Goal: Task Accomplishment & Management: Use online tool/utility

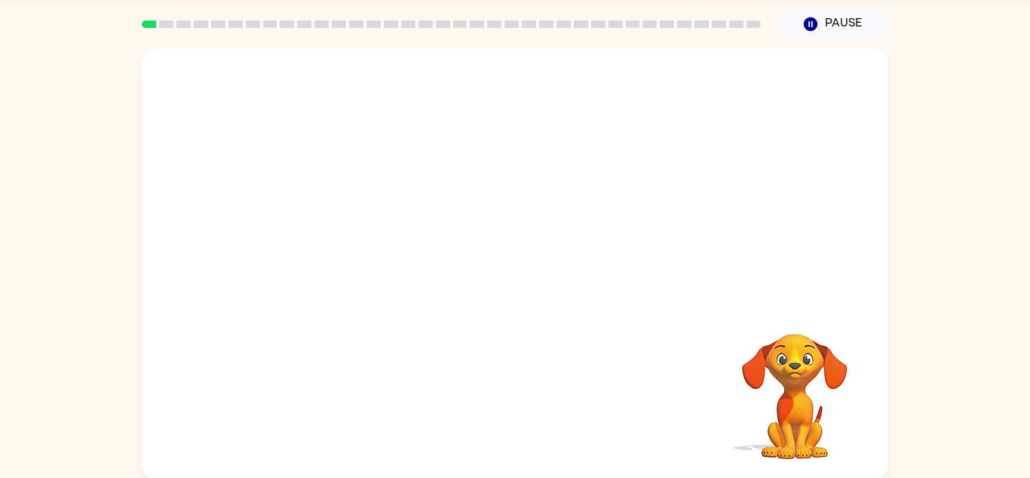
scroll to position [53, 0]
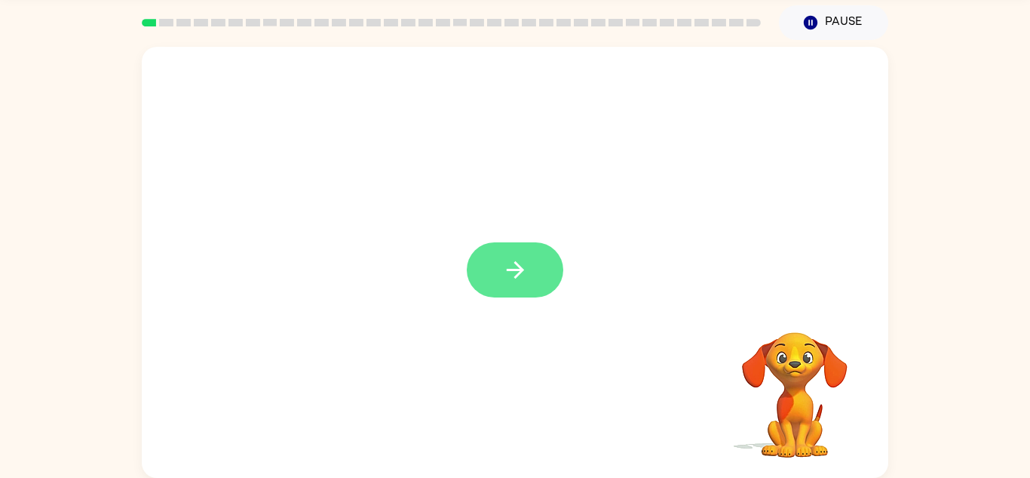
click at [495, 262] on button "button" at bounding box center [515, 269] width 97 height 55
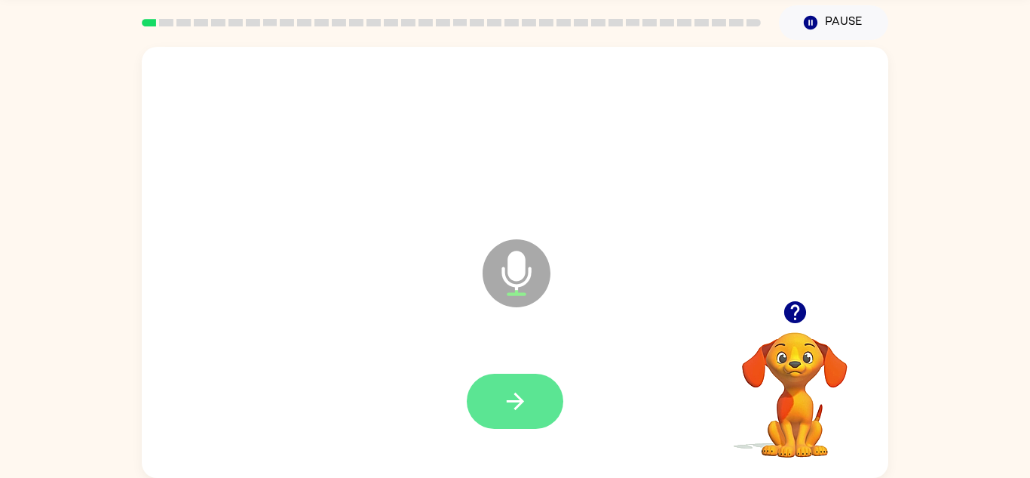
click at [563, 400] on button "button" at bounding box center [515, 400] width 97 height 55
click at [514, 391] on icon "button" at bounding box center [515, 401] width 26 height 26
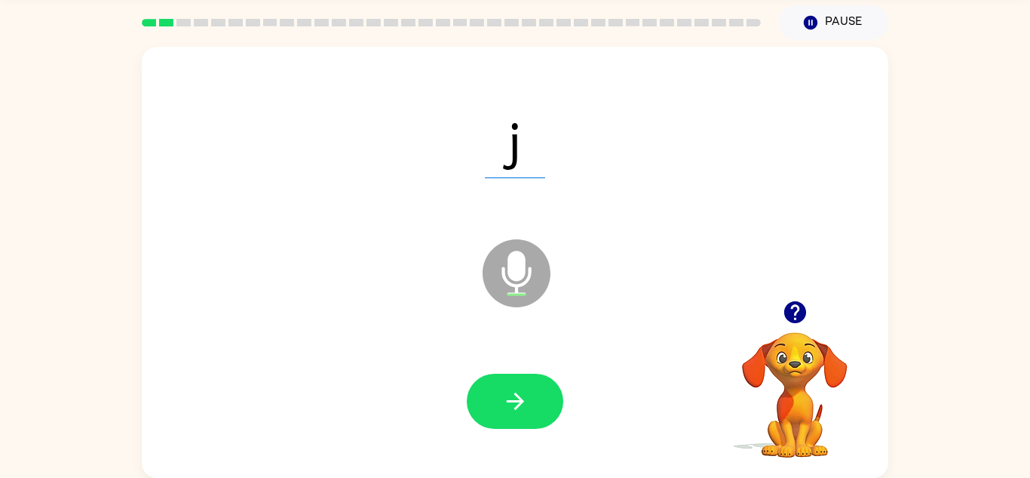
click at [514, 391] on icon "button" at bounding box center [515, 401] width 26 height 26
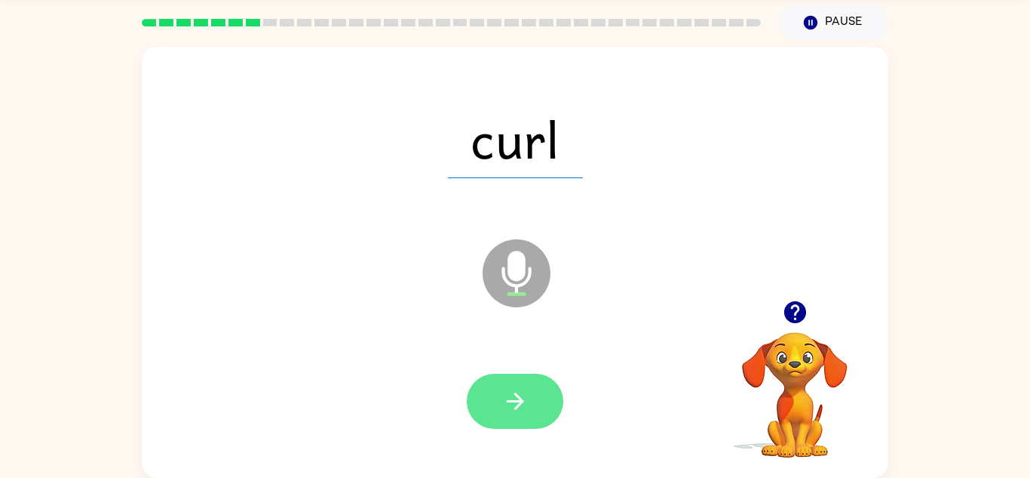
click at [538, 391] on button "button" at bounding box center [515, 400] width 97 height 55
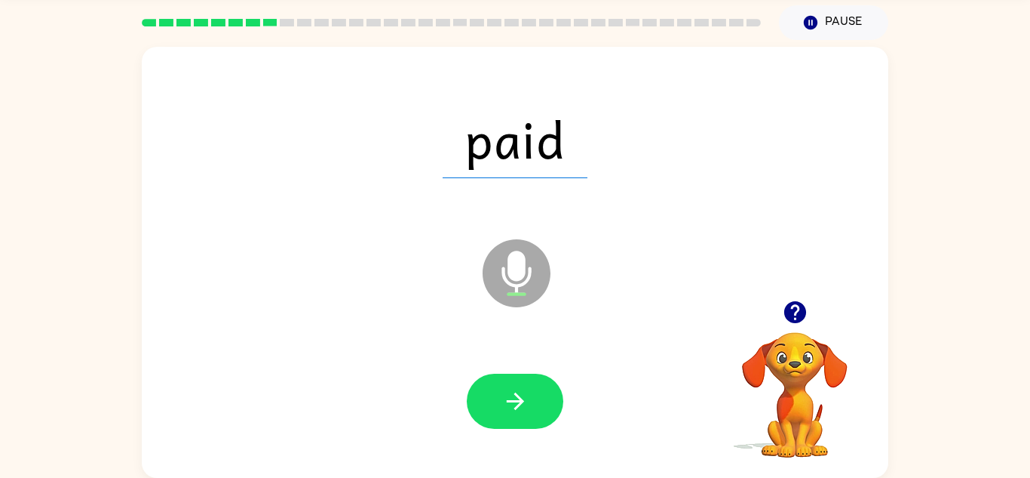
click at [538, 391] on button "button" at bounding box center [515, 400] width 97 height 55
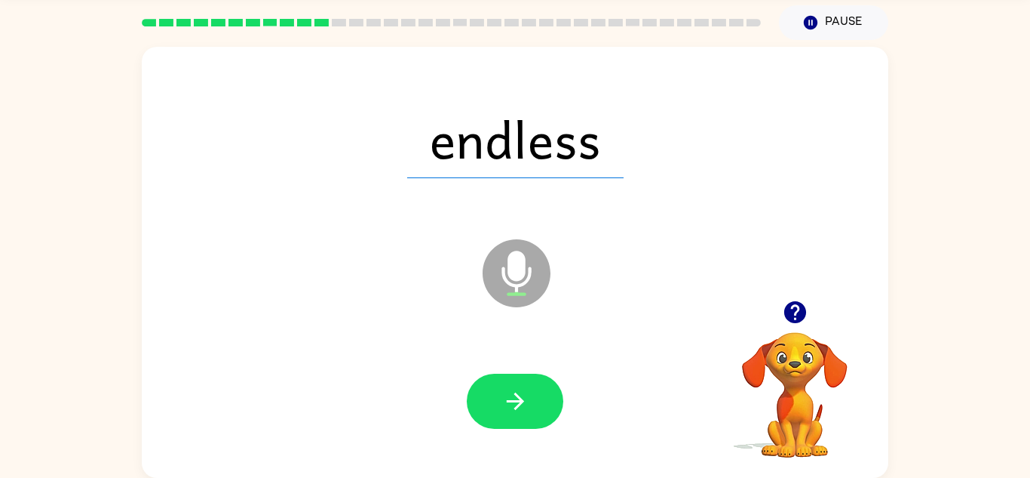
click at [538, 391] on button "button" at bounding box center [515, 400] width 97 height 55
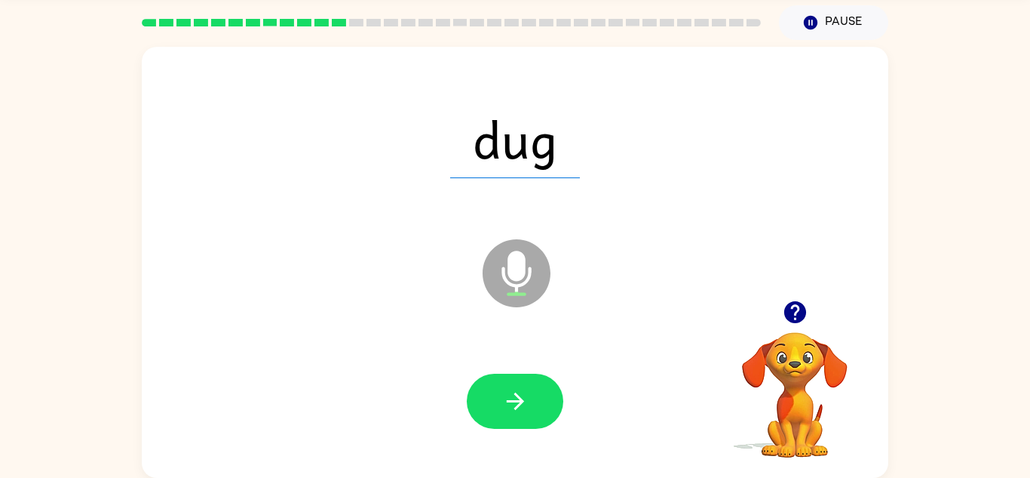
click at [538, 391] on button "button" at bounding box center [515, 400] width 97 height 55
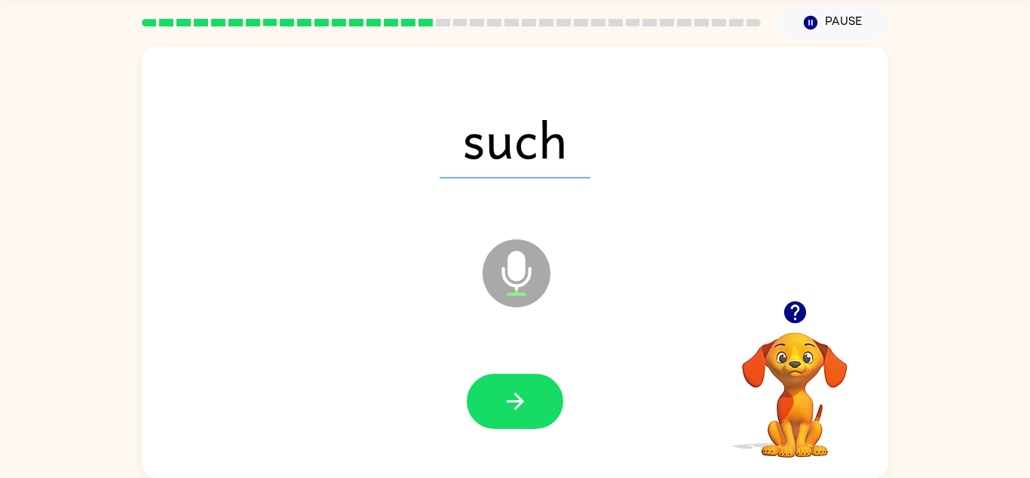
click at [538, 391] on button "button" at bounding box center [515, 400] width 97 height 55
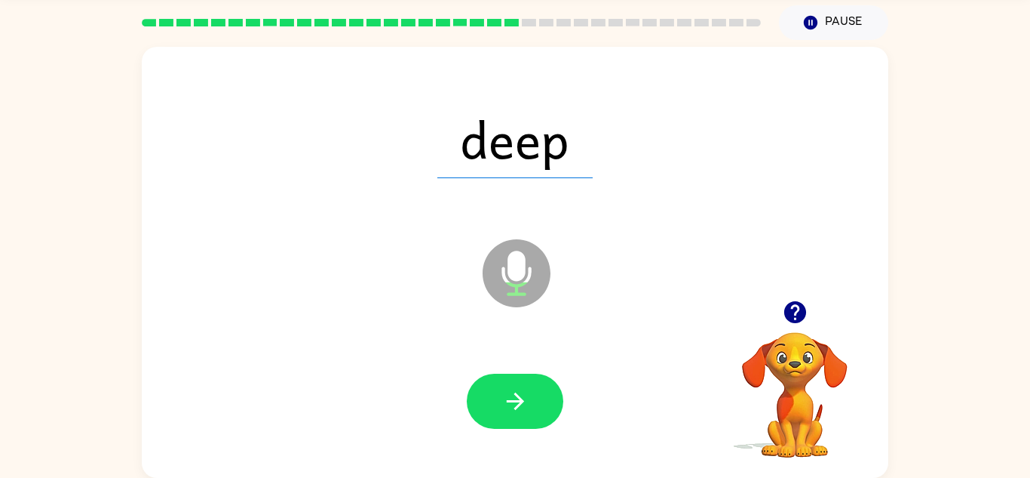
click at [538, 391] on button "button" at bounding box center [515, 400] width 97 height 55
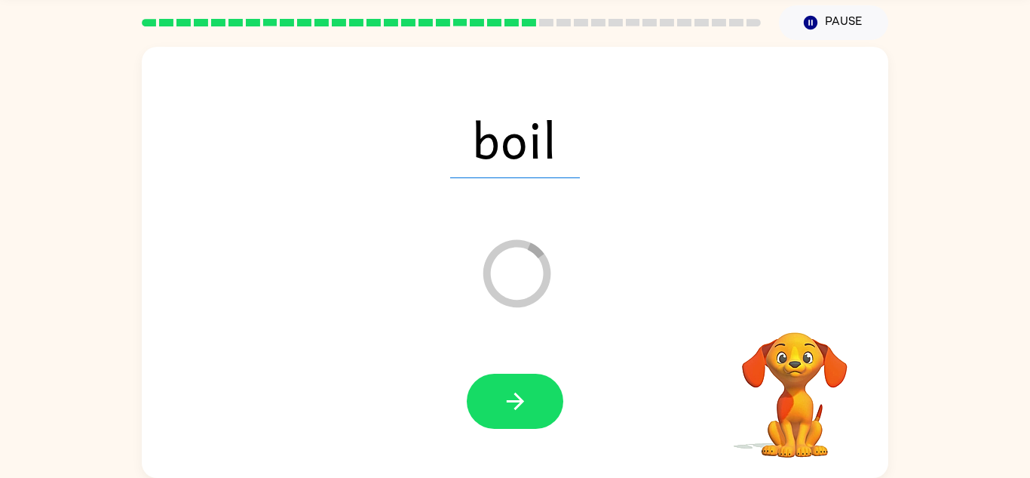
click at [538, 391] on button "button" at bounding box center [515, 400] width 97 height 55
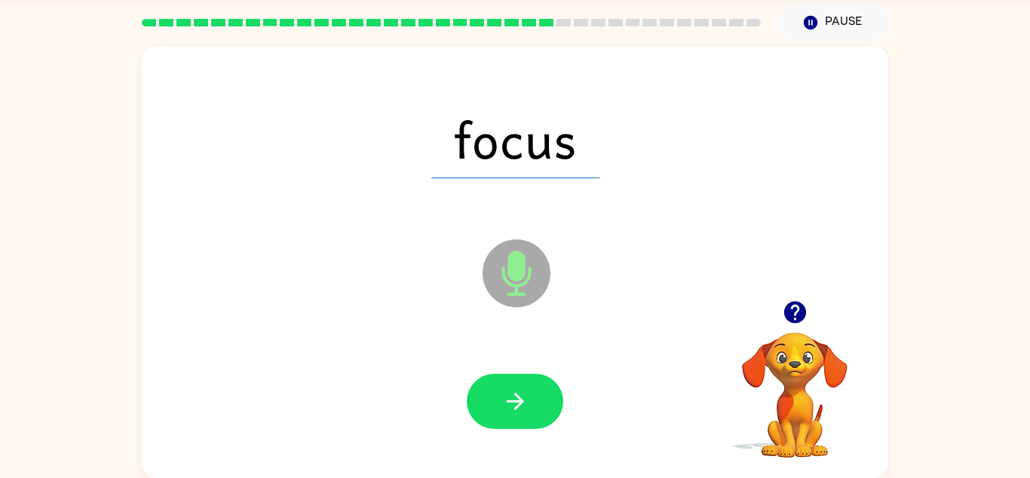
click at [538, 391] on button "button" at bounding box center [515, 400] width 97 height 55
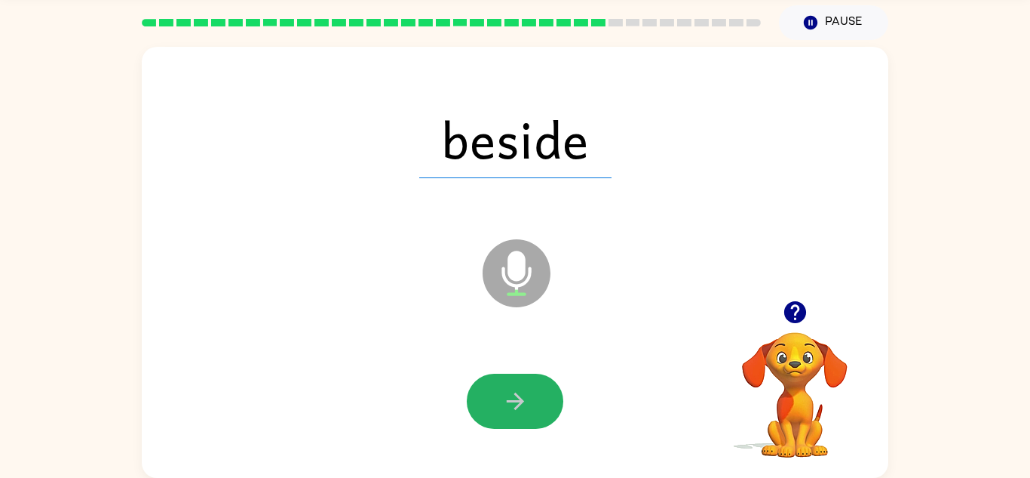
click at [538, 391] on button "button" at bounding box center [515, 400] width 97 height 55
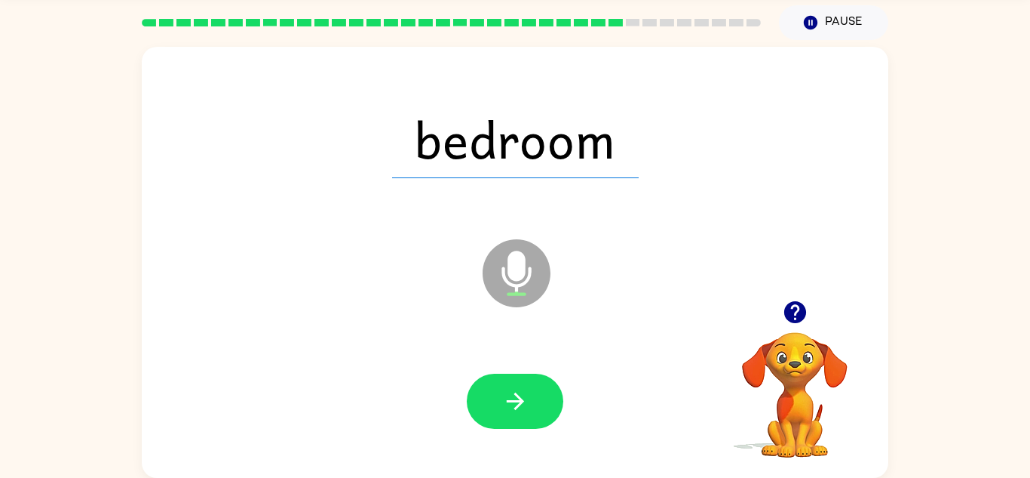
click at [538, 391] on button "button" at bounding box center [515, 400] width 97 height 55
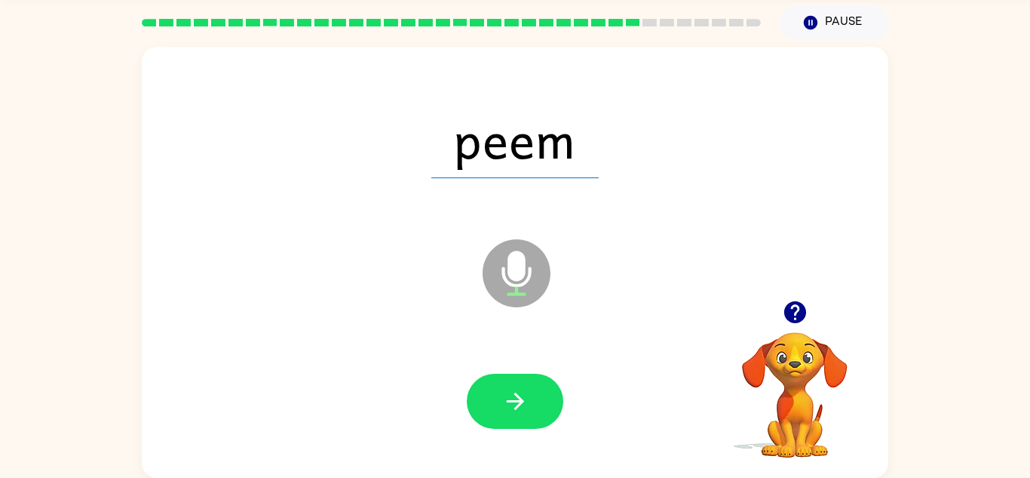
click at [538, 391] on button "button" at bounding box center [515, 400] width 97 height 55
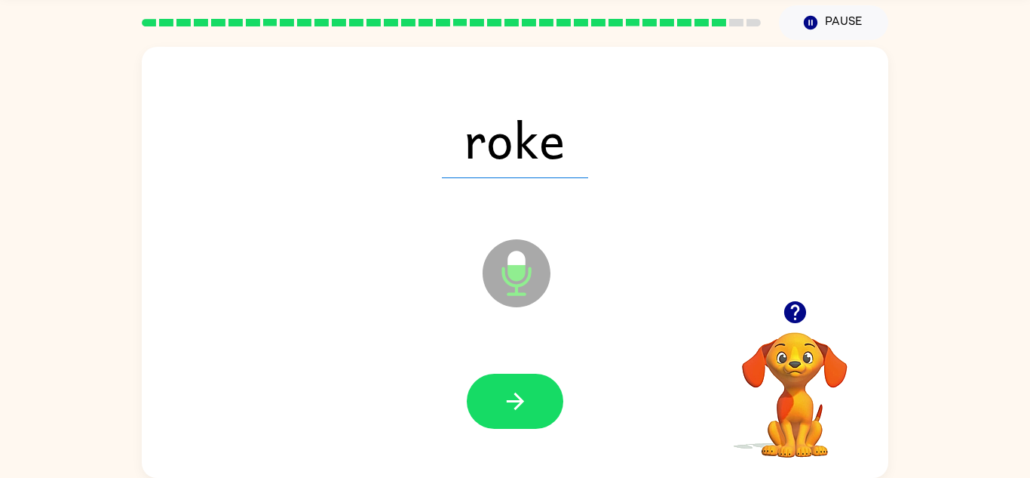
click at [538, 391] on button "button" at bounding box center [515, 400] width 97 height 55
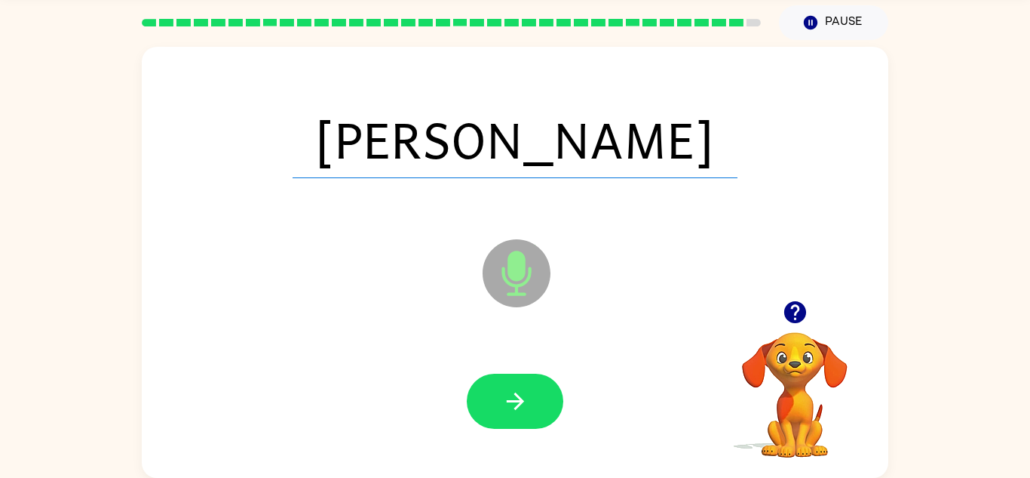
click at [538, 391] on button "button" at bounding box center [515, 400] width 97 height 55
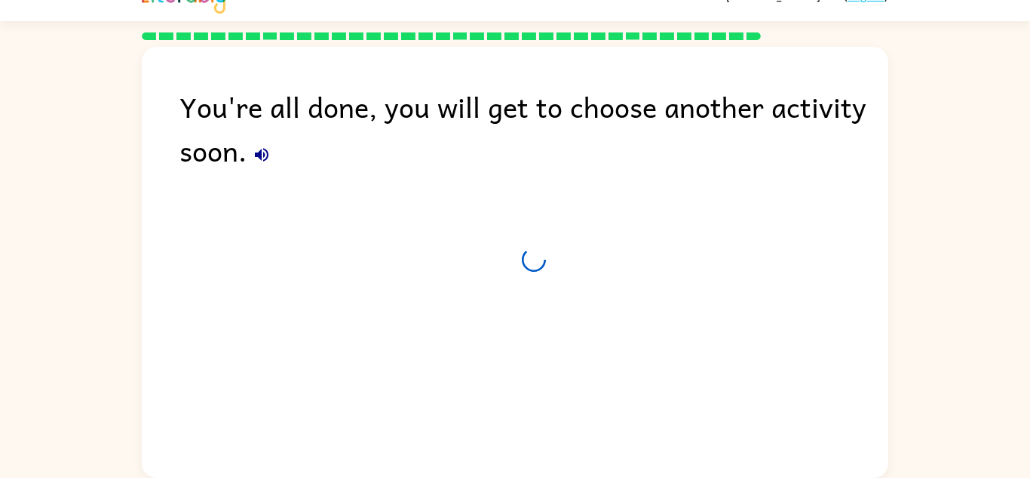
scroll to position [26, 0]
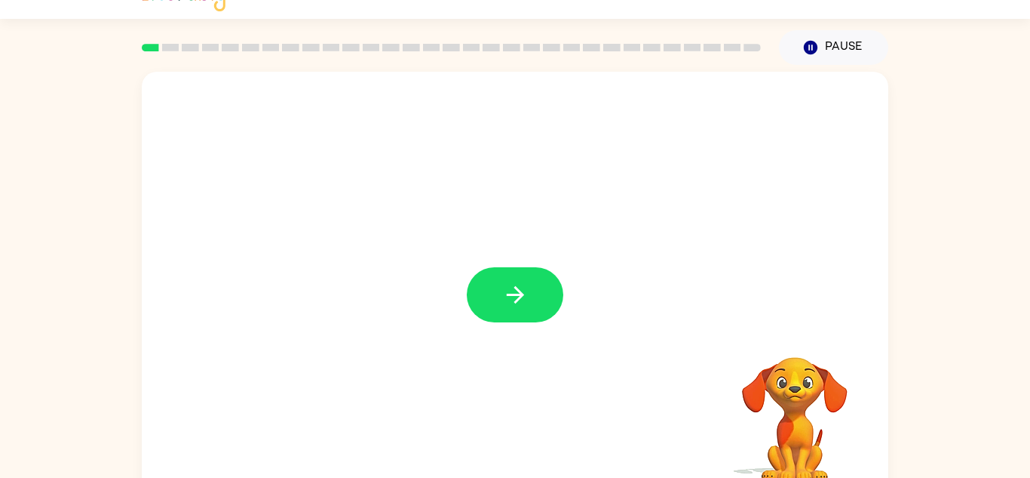
scroll to position [30, 0]
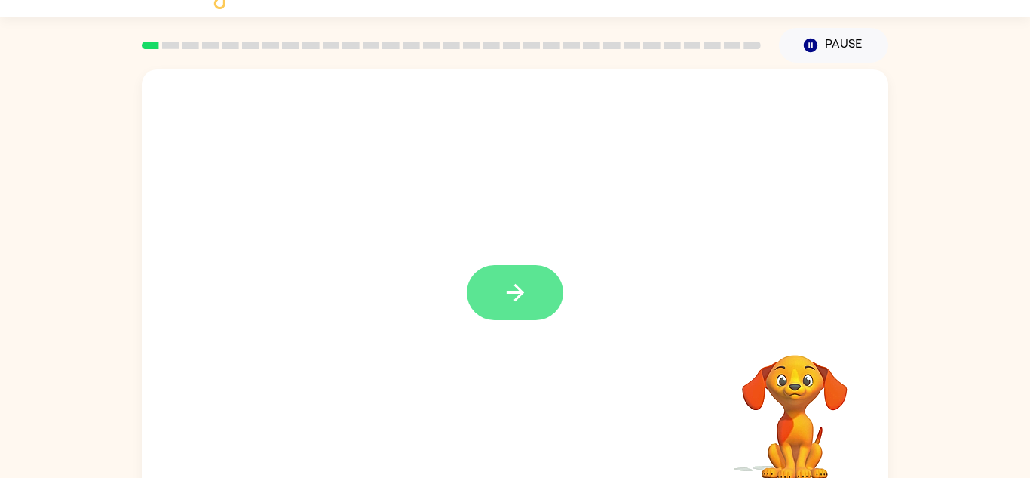
click at [512, 276] on button "button" at bounding box center [515, 292] width 97 height 55
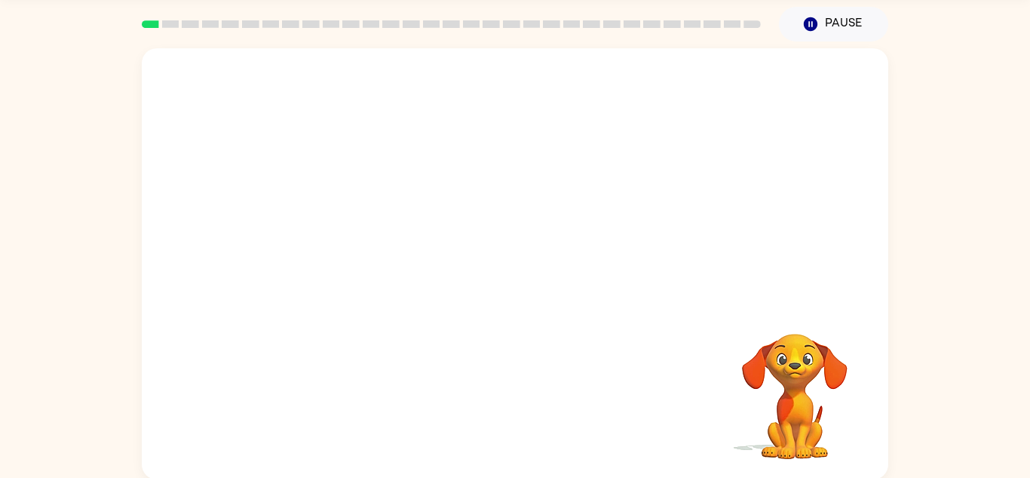
scroll to position [53, 0]
click at [974, 65] on div "Your browser must support playing .mp4 files to use Literably. Please try using…" at bounding box center [515, 259] width 1030 height 438
click at [388, 379] on div at bounding box center [515, 401] width 717 height 124
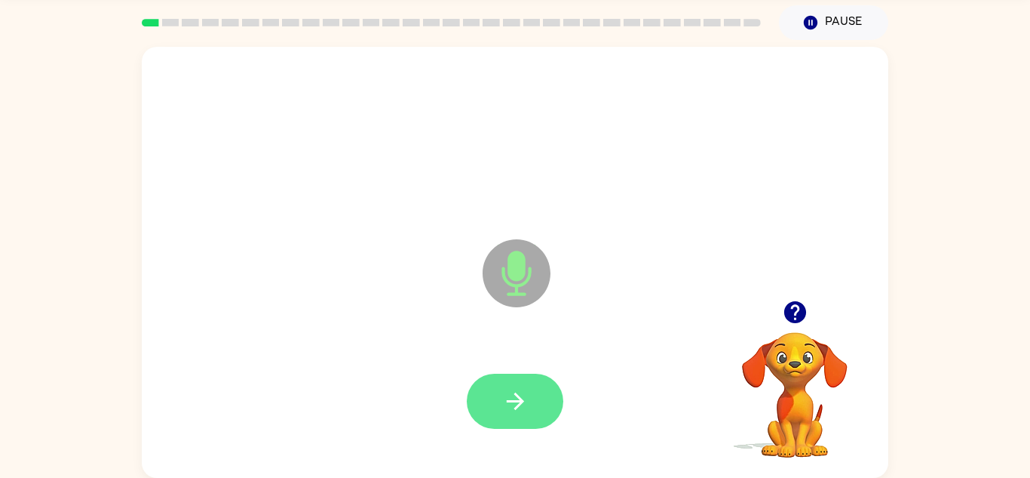
click at [533, 427] on button "button" at bounding box center [515, 400] width 97 height 55
click at [527, 416] on button "button" at bounding box center [515, 400] width 97 height 55
click at [514, 409] on icon "button" at bounding box center [515, 401] width 26 height 26
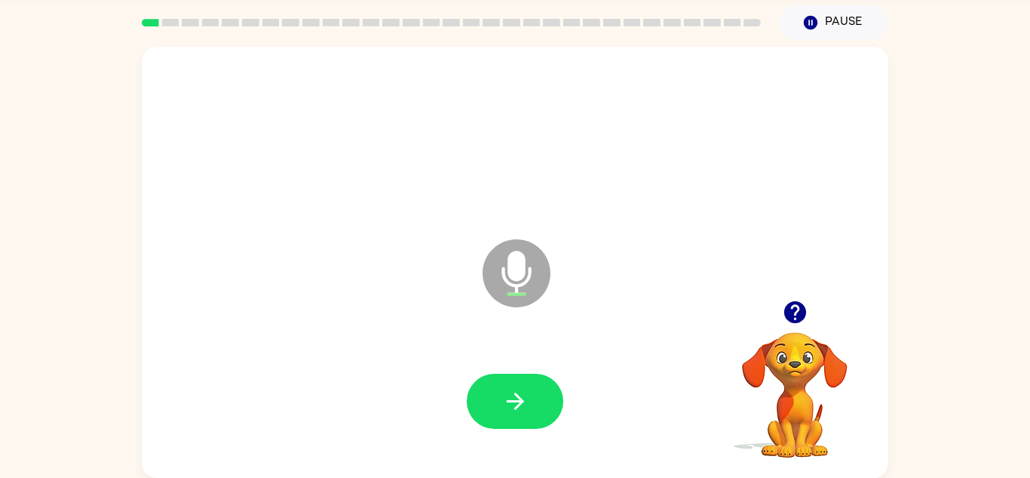
click at [514, 409] on icon "button" at bounding box center [515, 401] width 26 height 26
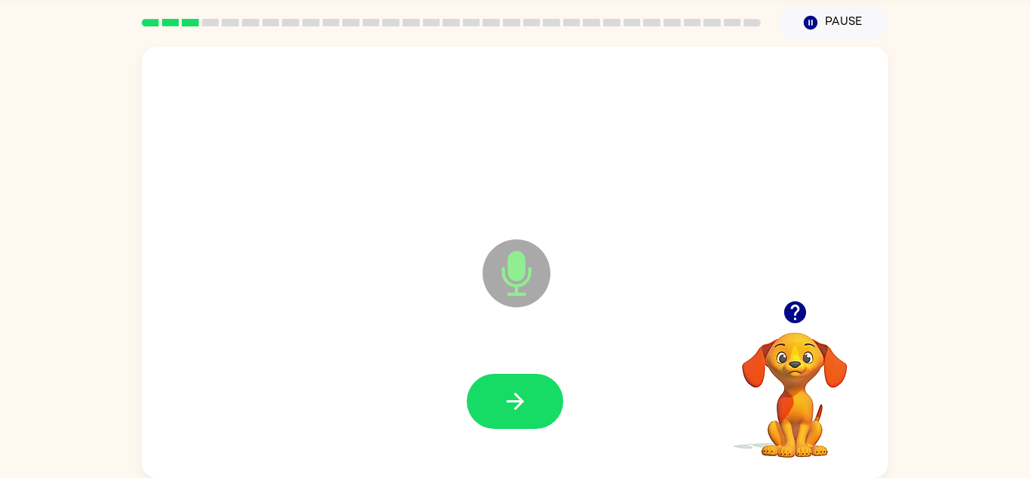
click at [514, 409] on icon "button" at bounding box center [515, 401] width 26 height 26
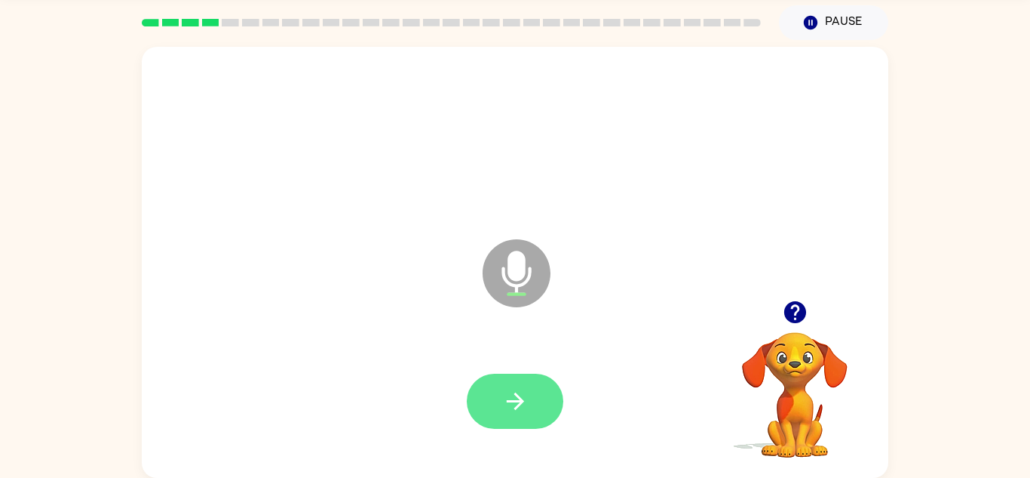
click at [521, 404] on icon "button" at bounding box center [515, 401] width 26 height 26
click at [518, 406] on icon "button" at bounding box center [514, 400] width 17 height 17
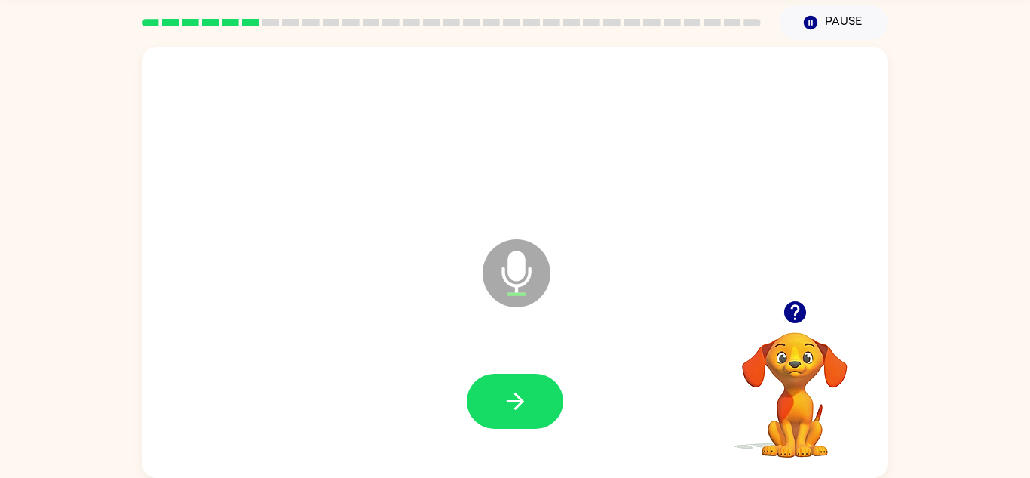
click at [518, 406] on icon "button" at bounding box center [514, 400] width 17 height 17
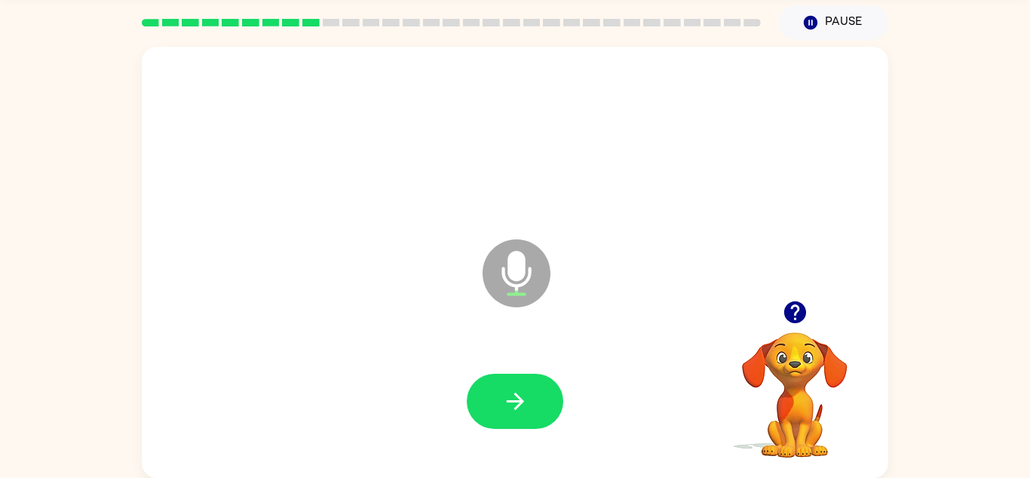
click at [518, 406] on icon "button" at bounding box center [514, 400] width 17 height 17
click at [798, 315] on icon "button" at bounding box center [795, 312] width 22 height 22
click at [543, 389] on button "button" at bounding box center [515, 400] width 97 height 55
click at [527, 375] on button "button" at bounding box center [515, 400] width 97 height 55
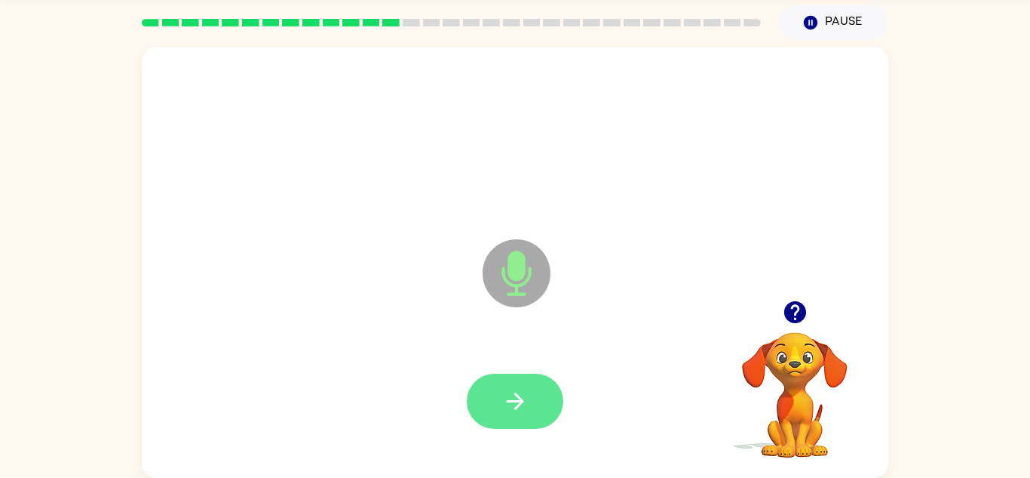
click at [530, 404] on button "button" at bounding box center [515, 400] width 97 height 55
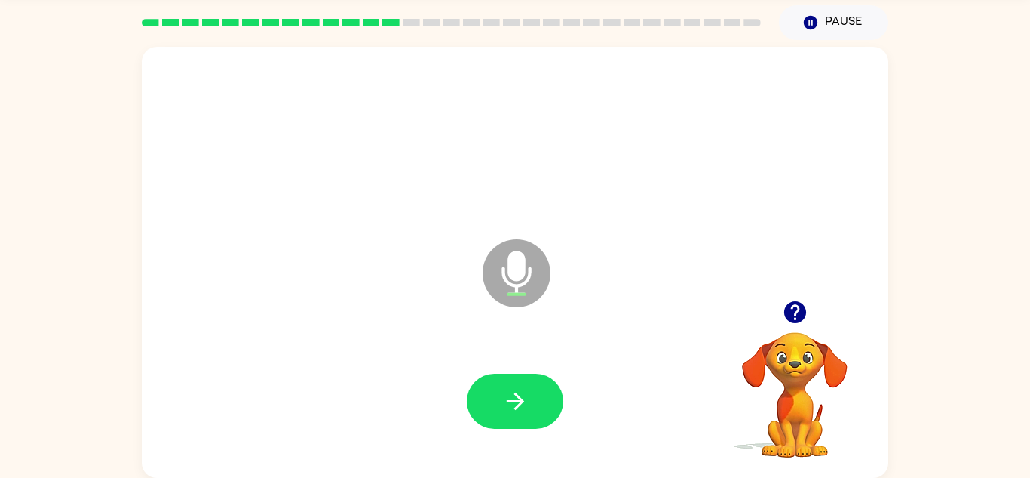
click at [530, 404] on button "button" at bounding box center [515, 400] width 97 height 55
click at [530, 396] on button "button" at bounding box center [515, 400] width 97 height 55
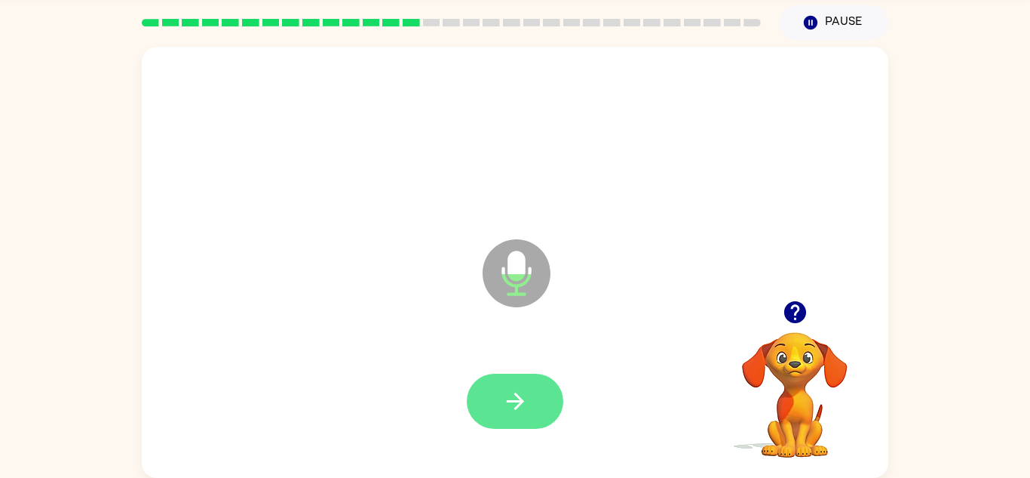
click at [527, 407] on icon "button" at bounding box center [515, 401] width 26 height 26
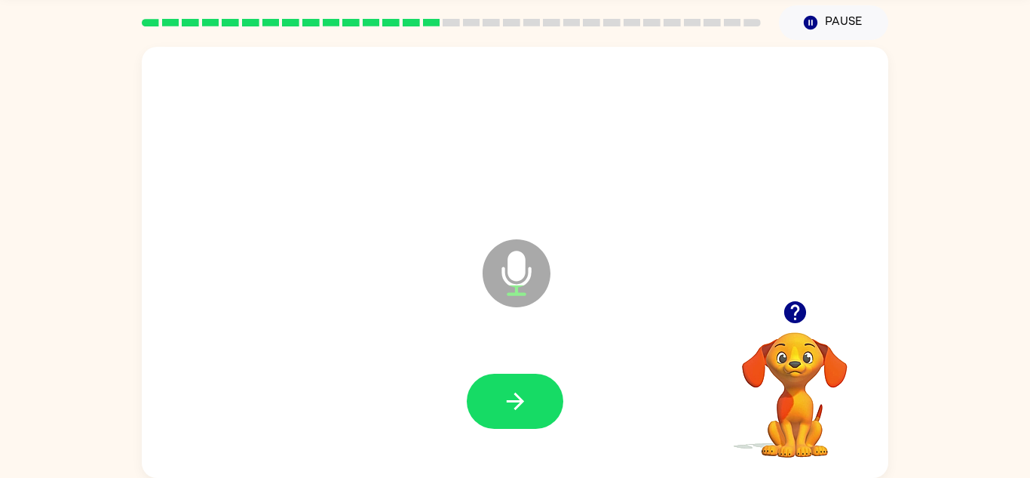
click at [527, 407] on icon "button" at bounding box center [515, 401] width 26 height 26
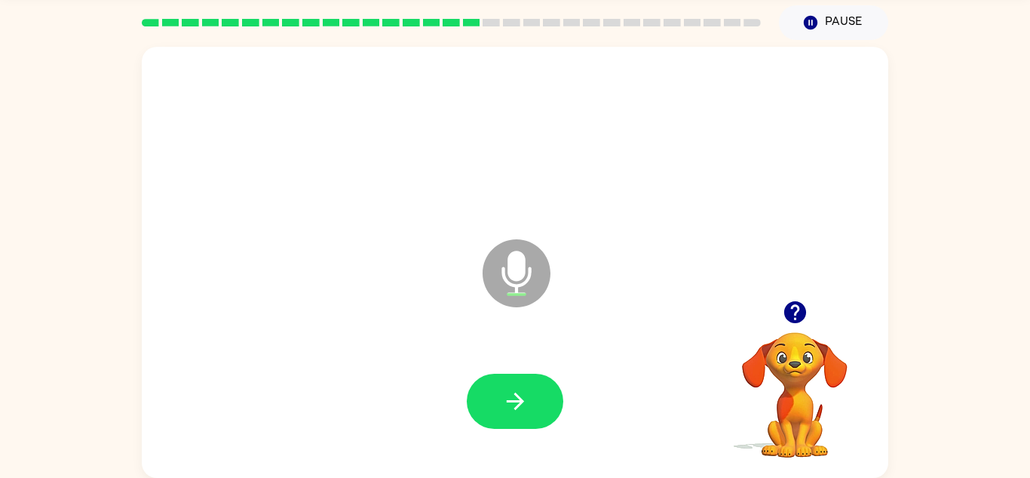
click at [527, 407] on icon "button" at bounding box center [515, 401] width 26 height 26
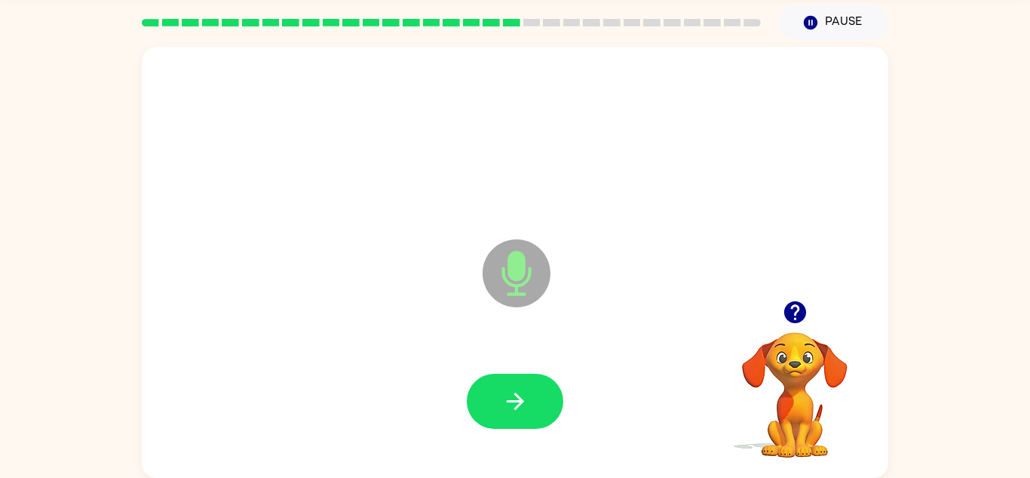
click at [527, 407] on icon "button" at bounding box center [515, 401] width 26 height 26
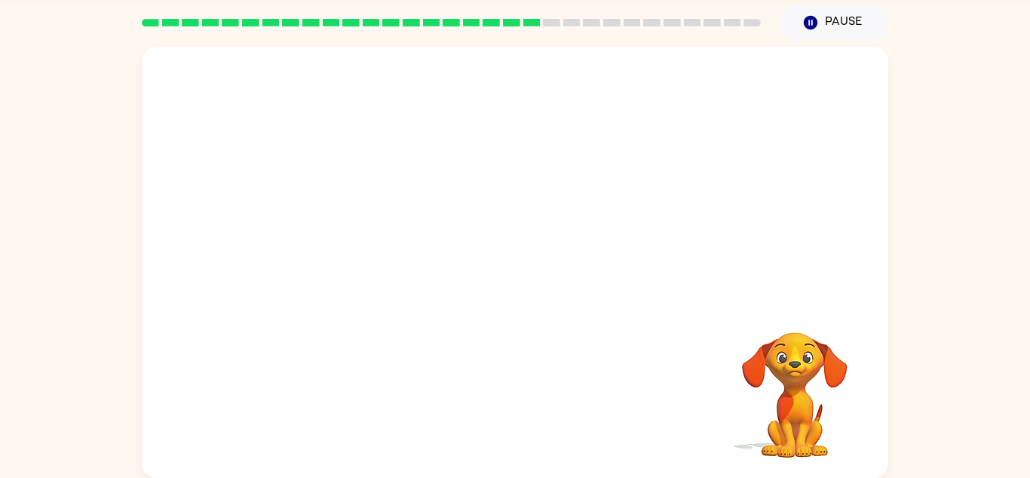
click at [527, 407] on div at bounding box center [515, 401] width 717 height 124
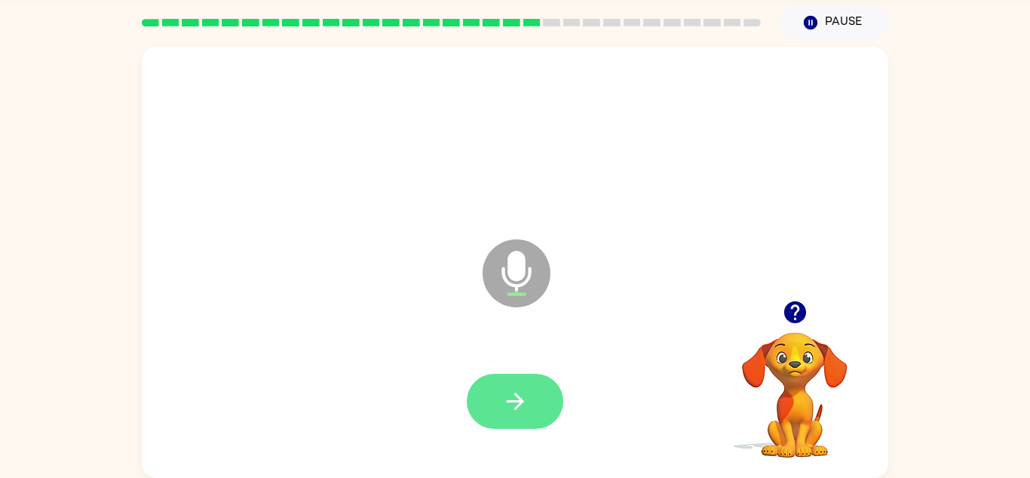
click at [508, 412] on icon "button" at bounding box center [515, 401] width 26 height 26
click at [496, 410] on button "button" at bounding box center [515, 400] width 97 height 55
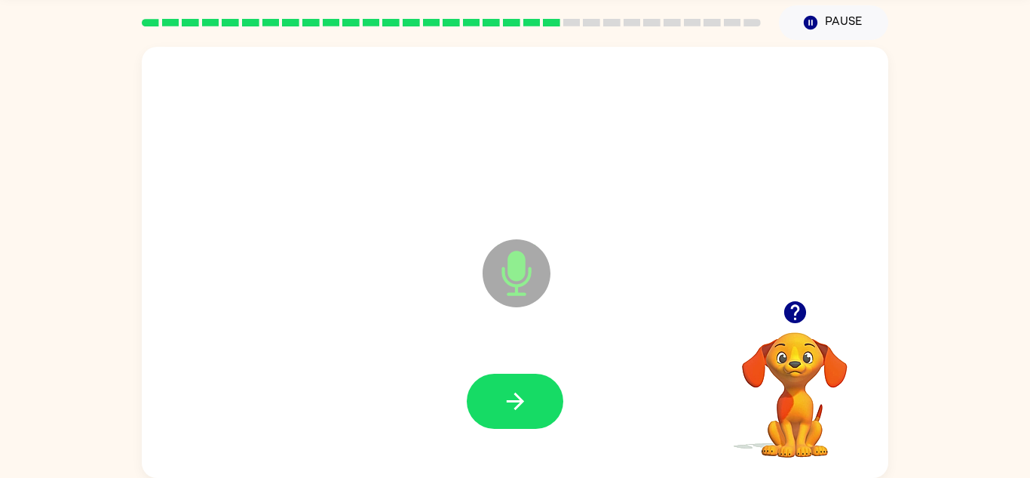
click at [496, 410] on button "button" at bounding box center [515, 400] width 97 height 55
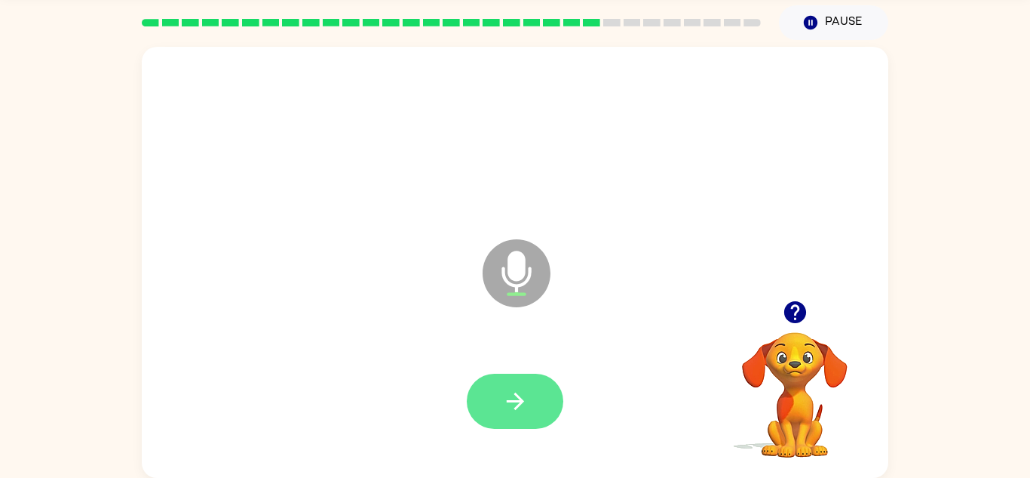
click at [506, 404] on icon "button" at bounding box center [515, 401] width 26 height 26
click at [508, 405] on icon "button" at bounding box center [515, 401] width 26 height 26
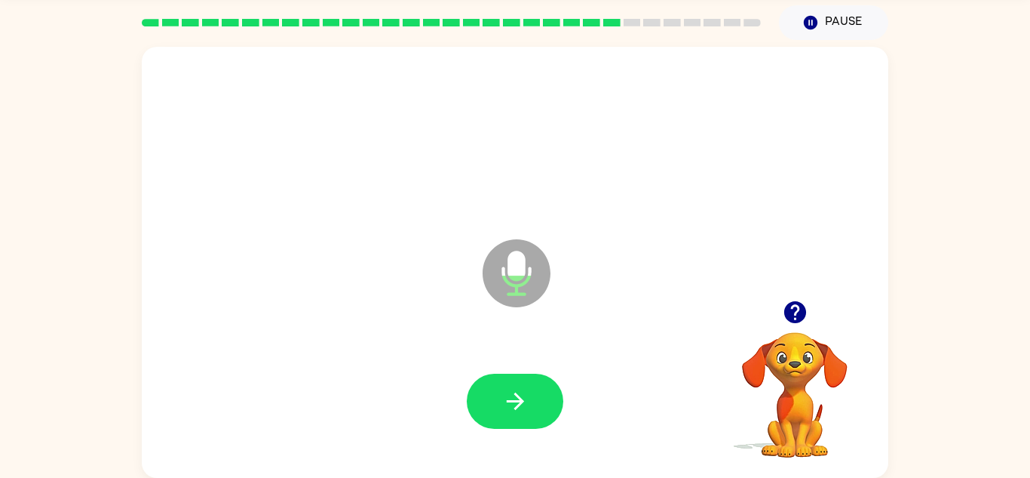
click at [508, 405] on icon "button" at bounding box center [515, 401] width 26 height 26
click at [536, 250] on icon at bounding box center [517, 273] width 68 height 68
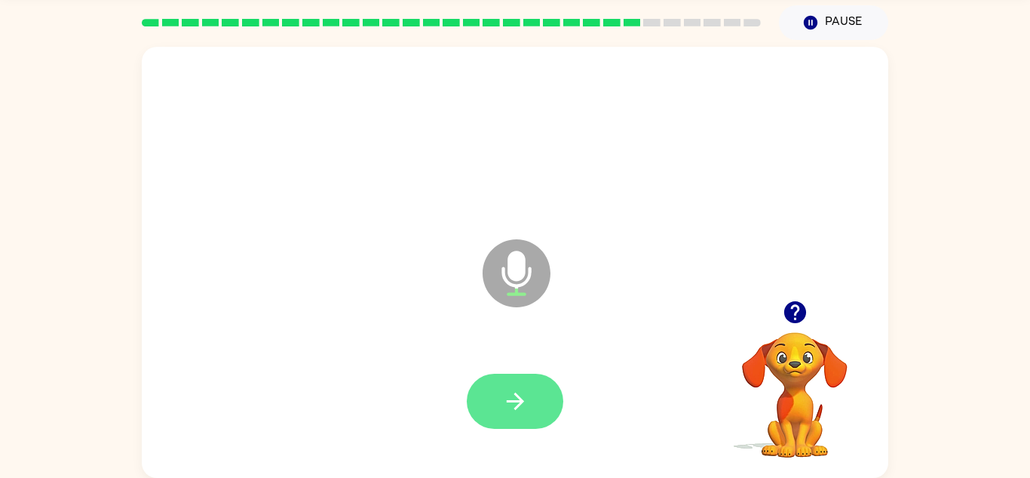
click at [489, 392] on button "button" at bounding box center [515, 400] width 97 height 55
click at [562, 395] on button "button" at bounding box center [515, 400] width 97 height 55
click at [511, 417] on button "button" at bounding box center [515, 400] width 97 height 55
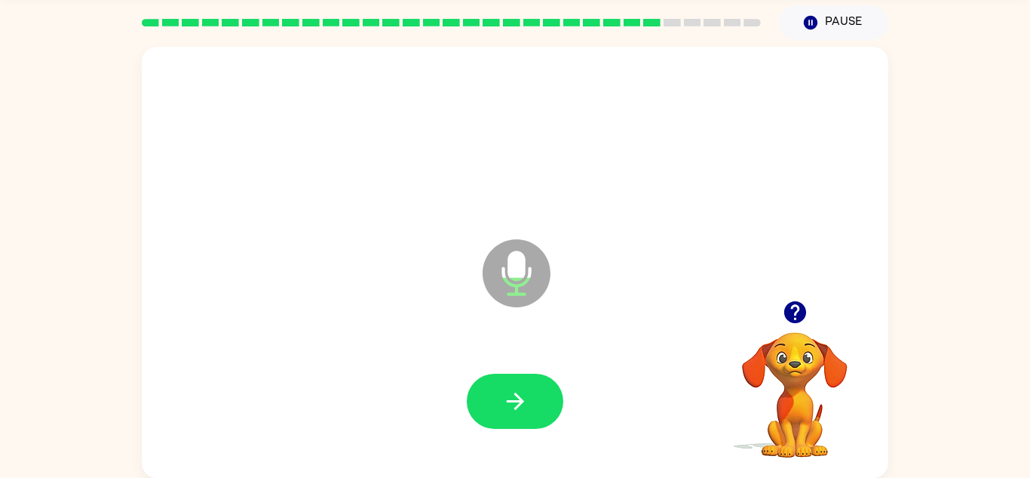
click at [511, 417] on button "button" at bounding box center [515, 400] width 97 height 55
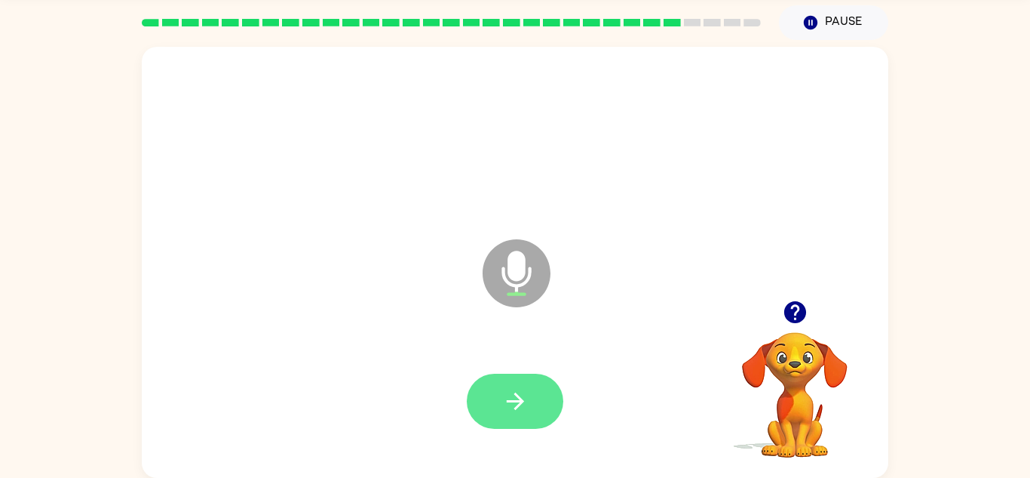
click at [515, 395] on icon "button" at bounding box center [514, 400] width 17 height 17
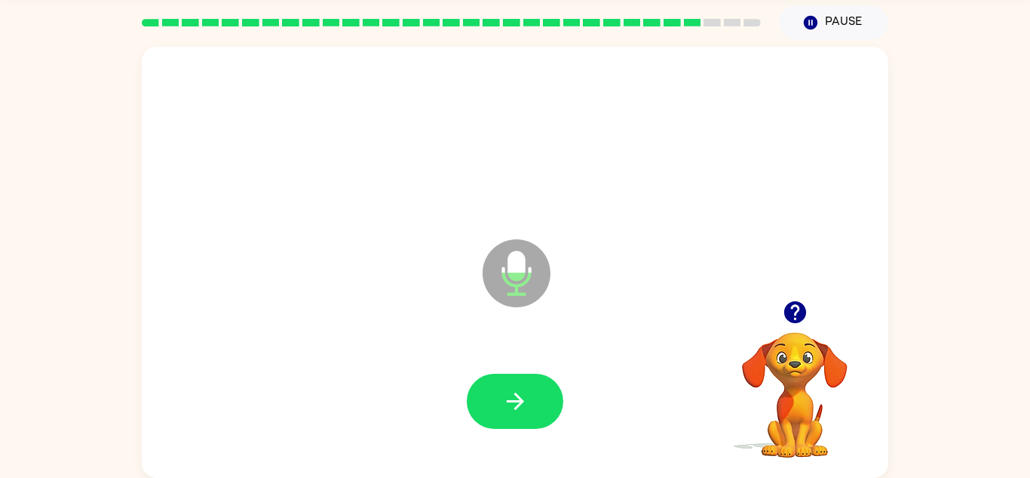
click at [497, 431] on div at bounding box center [515, 401] width 717 height 124
click at [500, 422] on button "button" at bounding box center [515, 400] width 97 height 55
click at [514, 410] on icon "button" at bounding box center [515, 401] width 26 height 26
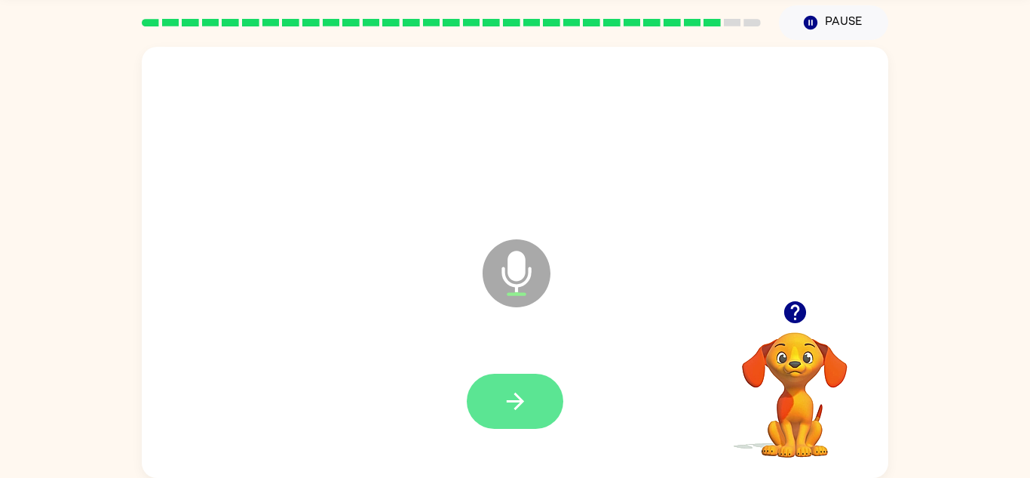
click at [528, 395] on button "button" at bounding box center [515, 400] width 97 height 55
click at [510, 419] on button "button" at bounding box center [515, 400] width 97 height 55
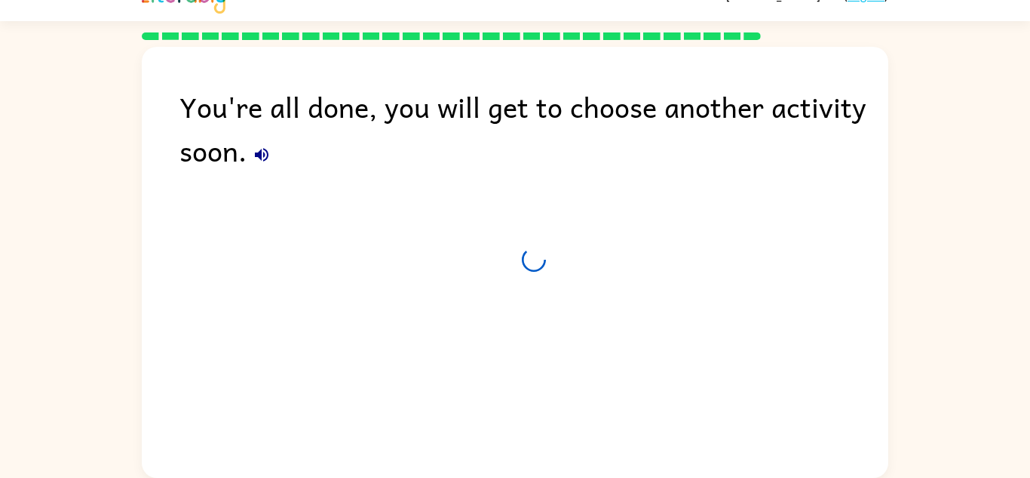
scroll to position [26, 0]
